Goal: Information Seeking & Learning: Learn about a topic

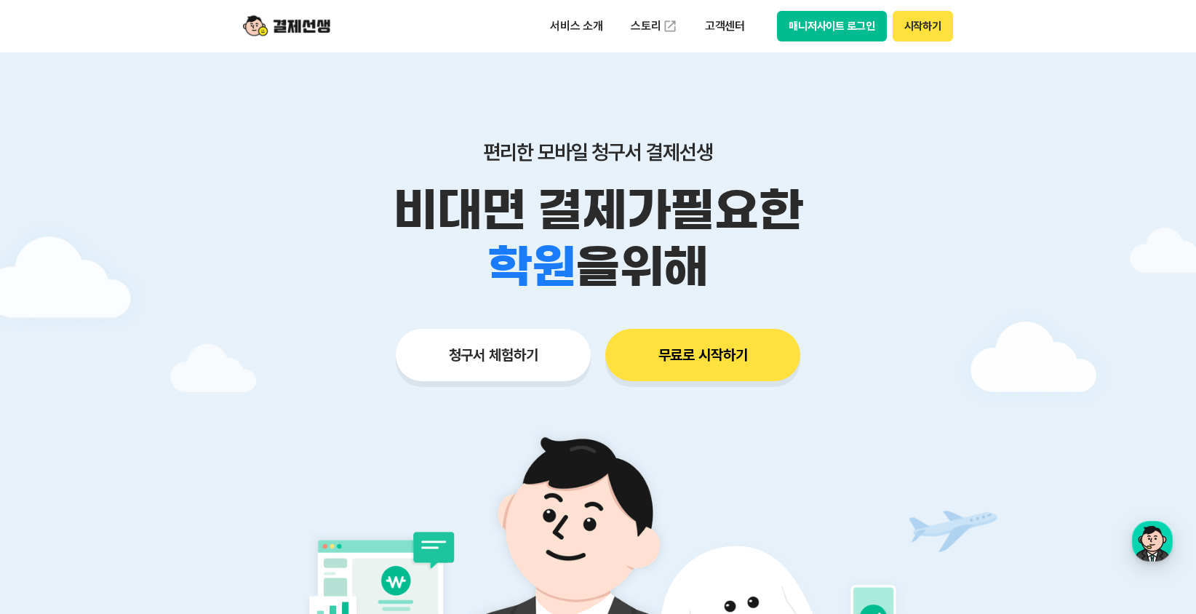
click at [424, 57] on div "편리한 모바일 청구서 결제선생 비대면 결제가 필요한 학원 공부방 호텔 쇼핑몰 병원 배달 보험사 항공사 골프장 을 위해 청구서 체험하기 무료로 …" at bounding box center [598, 232] width 745 height 360
click at [378, 237] on p "비대면 결제가 필요한" at bounding box center [598, 210] width 745 height 57
